Goal: Information Seeking & Learning: Learn about a topic

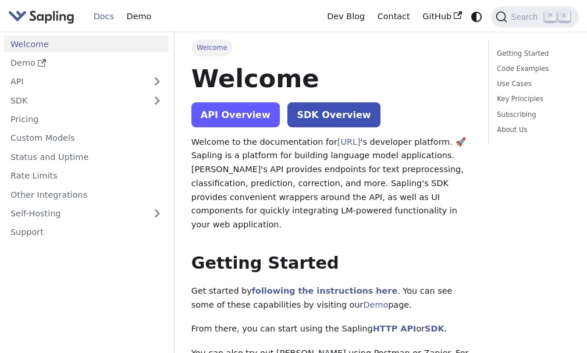
click at [232, 119] on link "API Overview" at bounding box center [235, 114] width 88 height 25
